Goal: Information Seeking & Learning: Learn about a topic

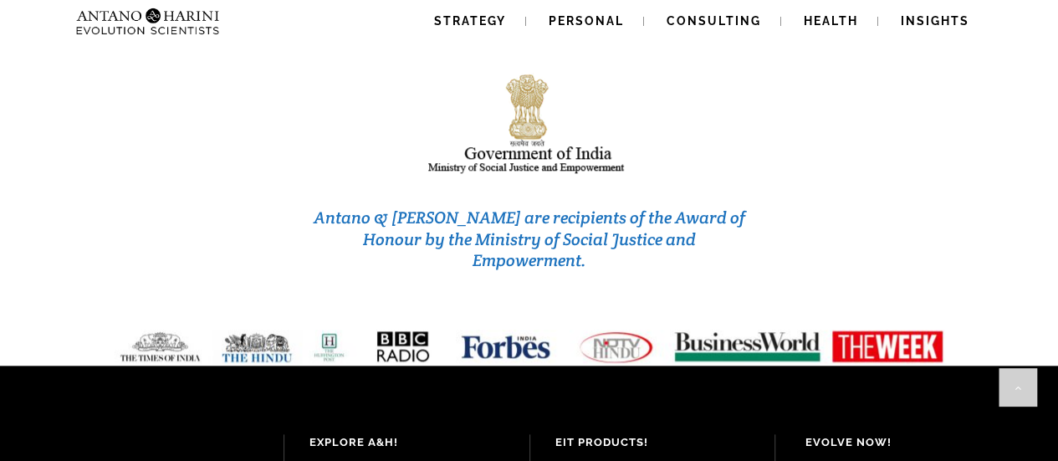
scroll to position [7292, 0]
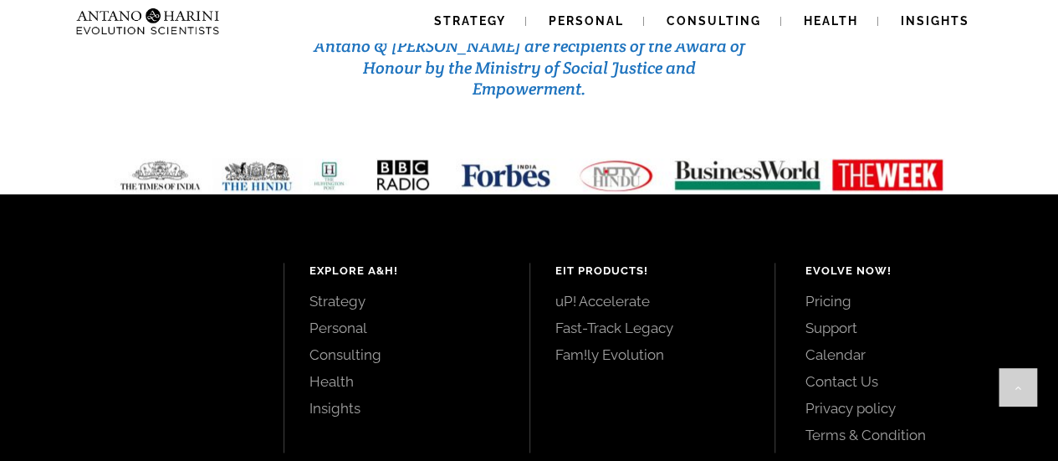
click at [833, 292] on link "Pricing" at bounding box center [913, 301] width 216 height 18
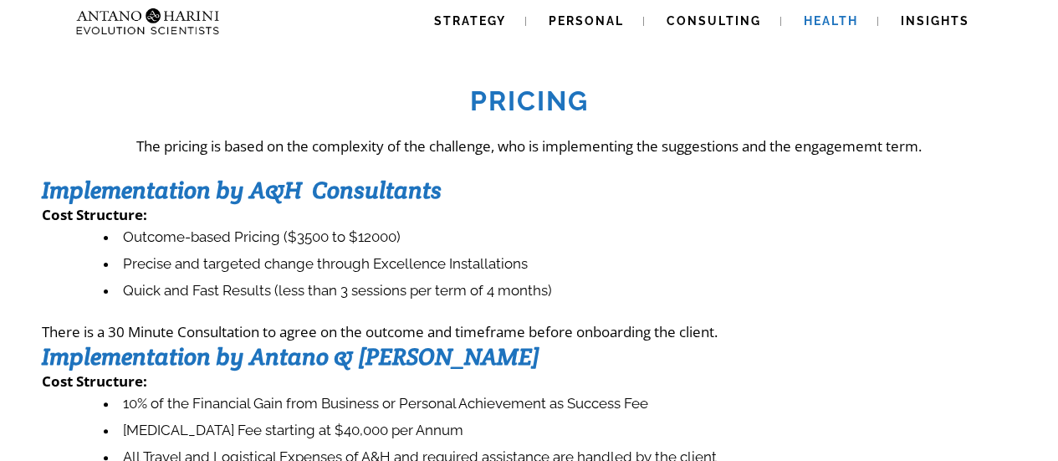
click at [818, 24] on span "Health" at bounding box center [831, 20] width 54 height 13
